Goal: Navigation & Orientation: Find specific page/section

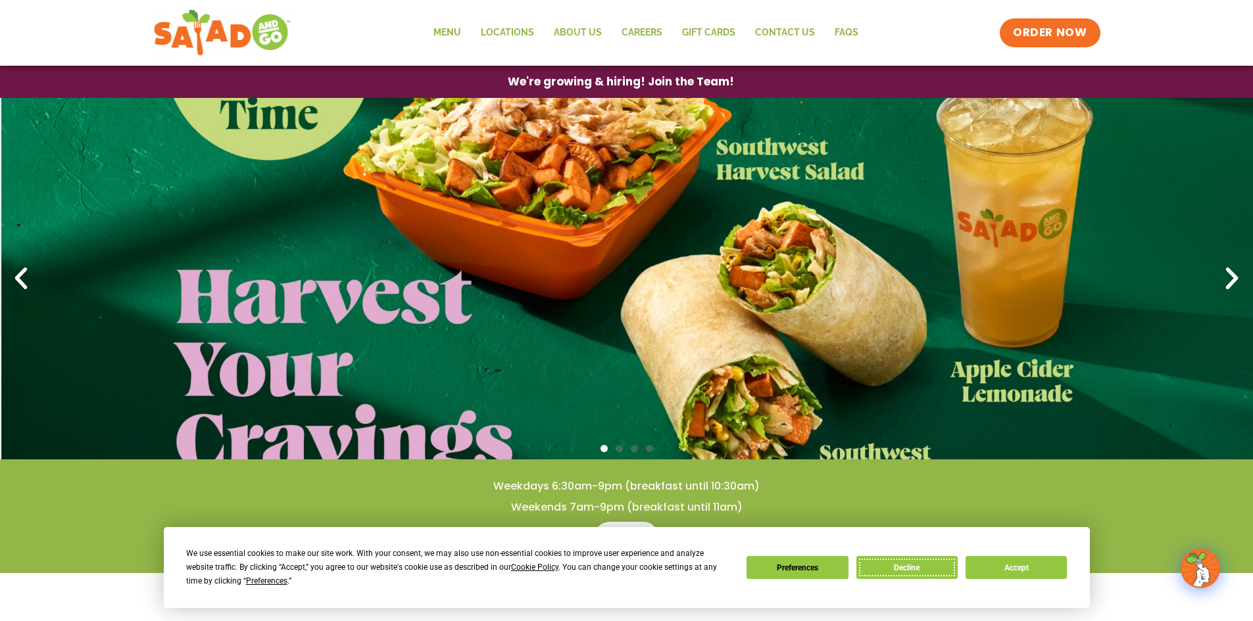
click at [900, 570] on button "Decline" at bounding box center [906, 567] width 101 height 23
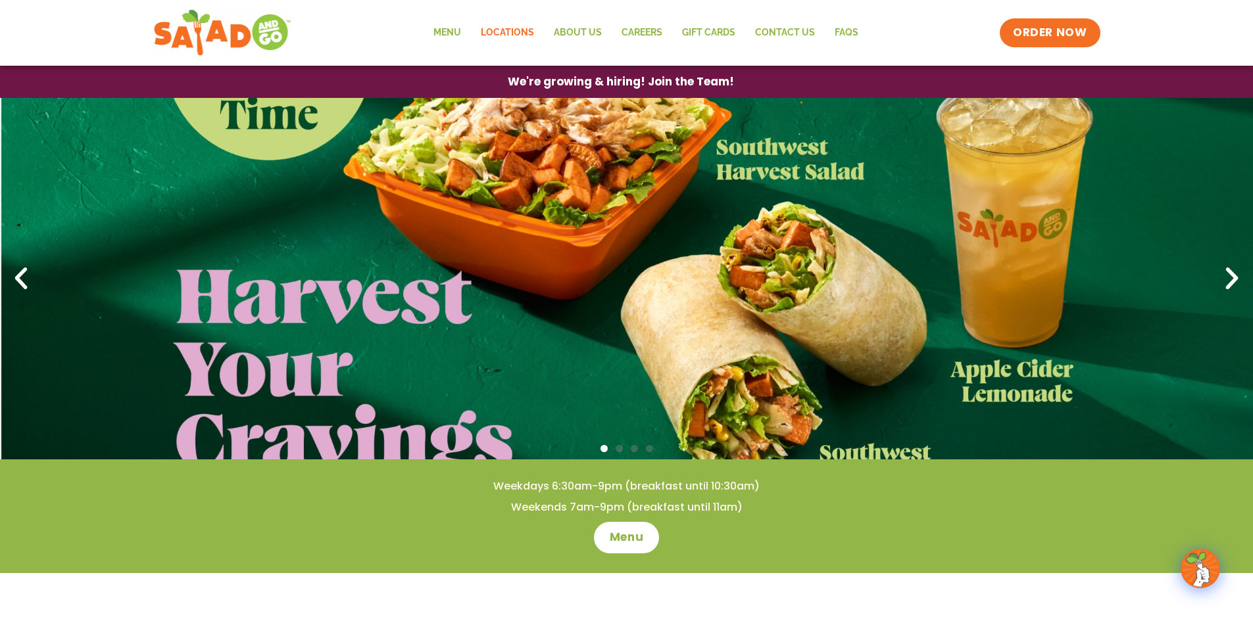
click at [505, 30] on link "Locations" at bounding box center [507, 33] width 73 height 30
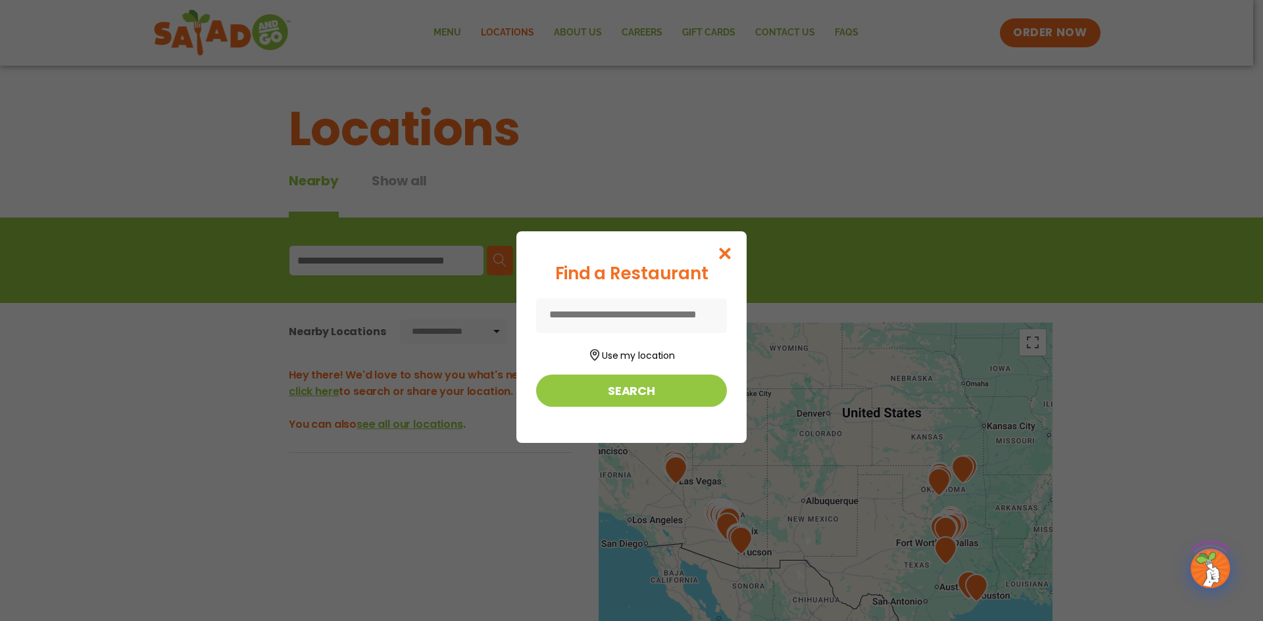
click at [660, 322] on input at bounding box center [631, 316] width 191 height 35
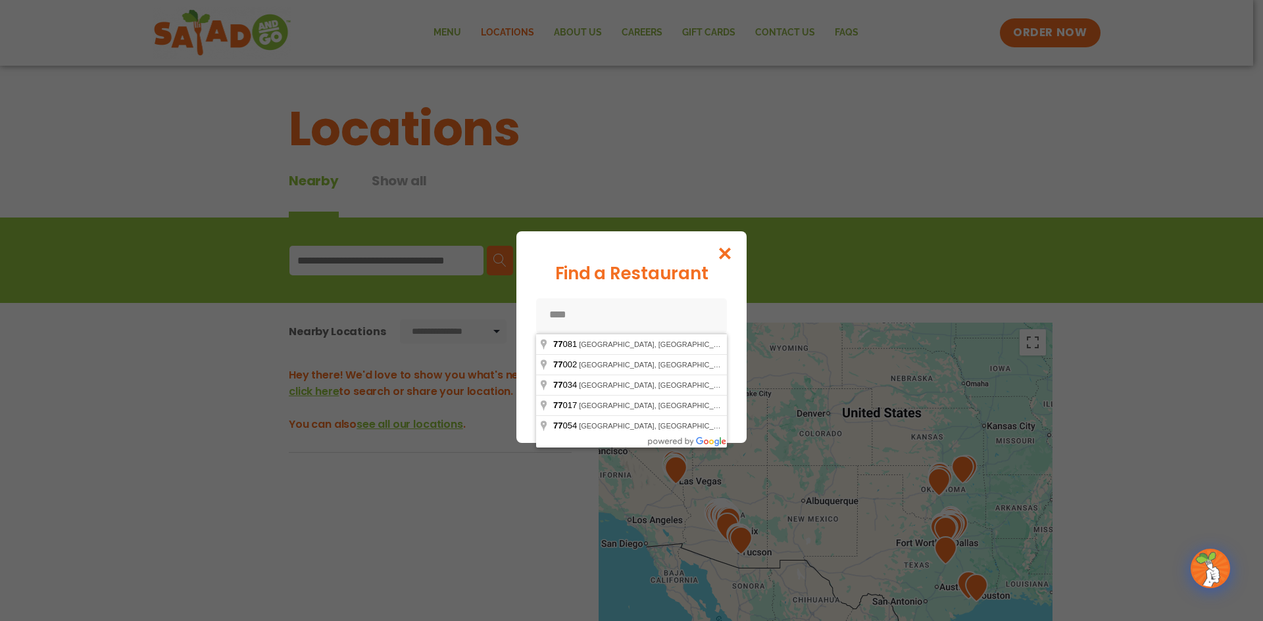
type input "*****"
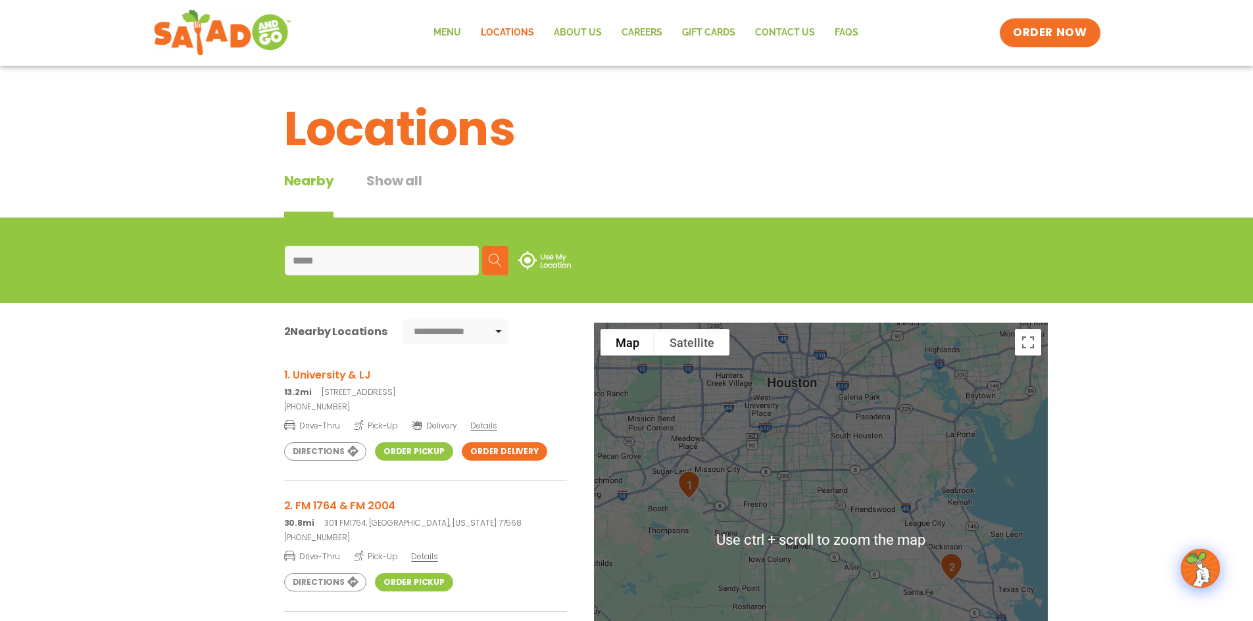
scroll to position [197, 0]
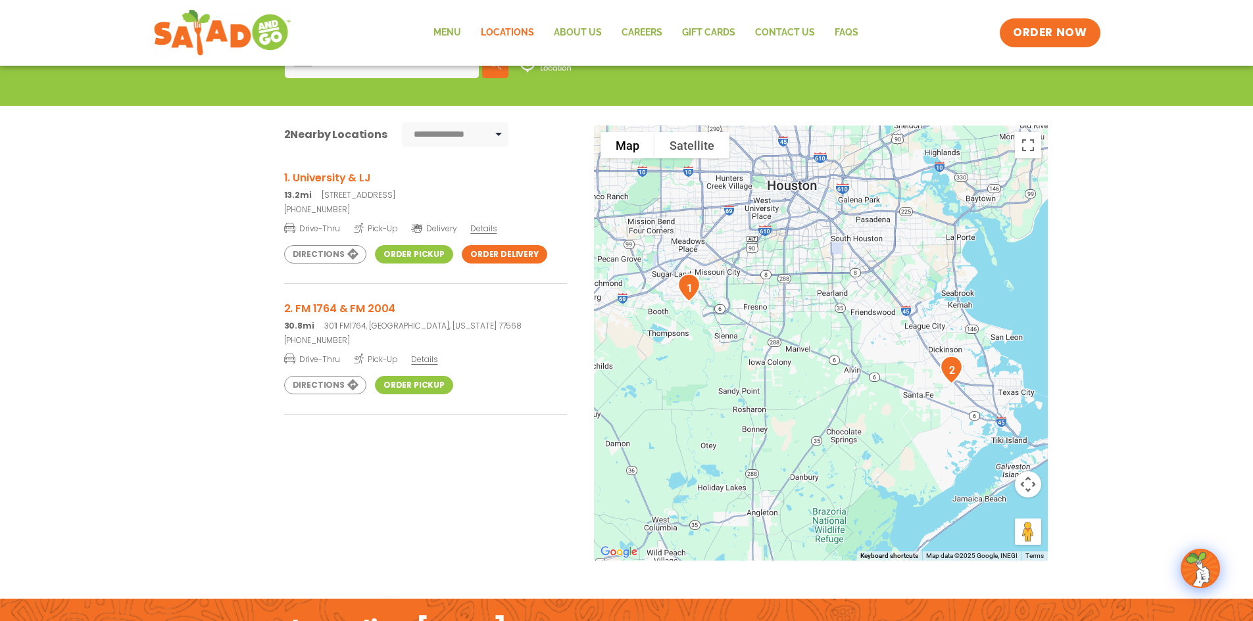
click at [199, 319] on div "To navigate the map with touch gestures double-tap and hold your finger on the …" at bounding box center [626, 369] width 881 height 487
